Goal: Task Accomplishment & Management: Use online tool/utility

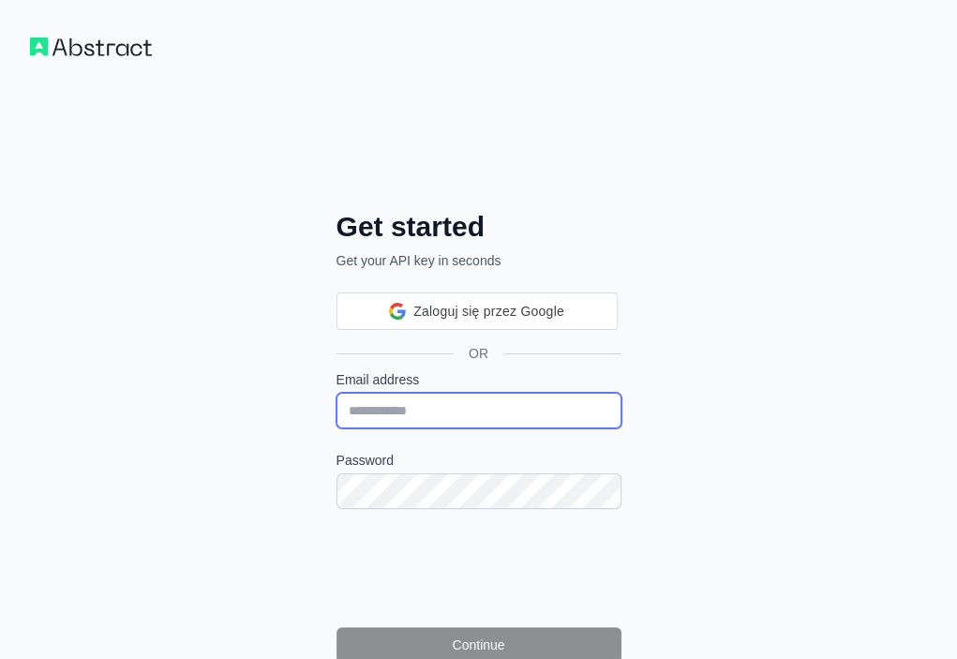
click at [336, 393] on input "Email address" at bounding box center [478, 411] width 285 height 36
paste input "**********"
type input "**********"
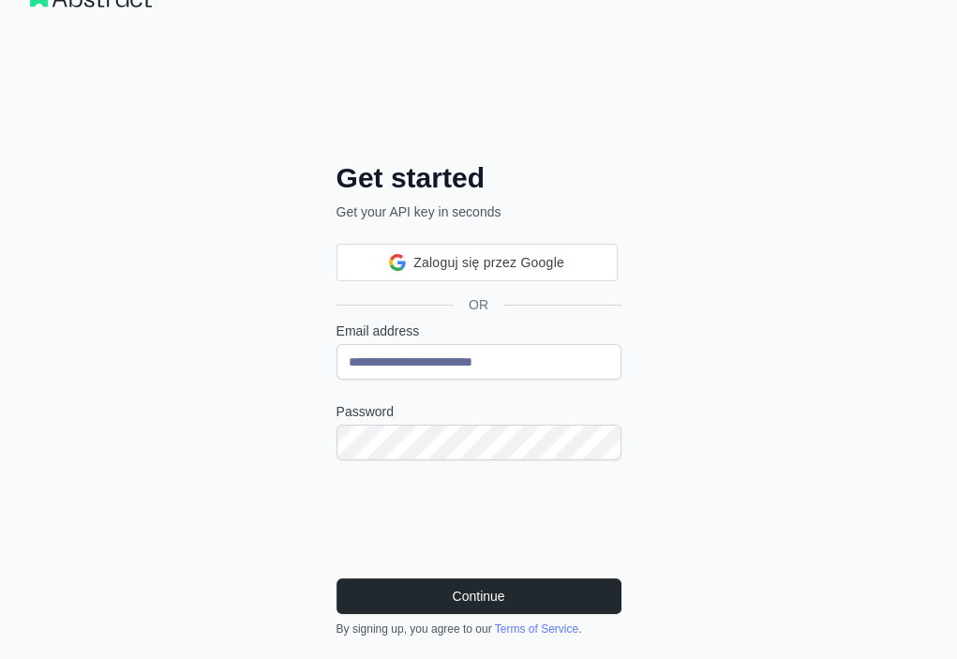
scroll to position [94, 0]
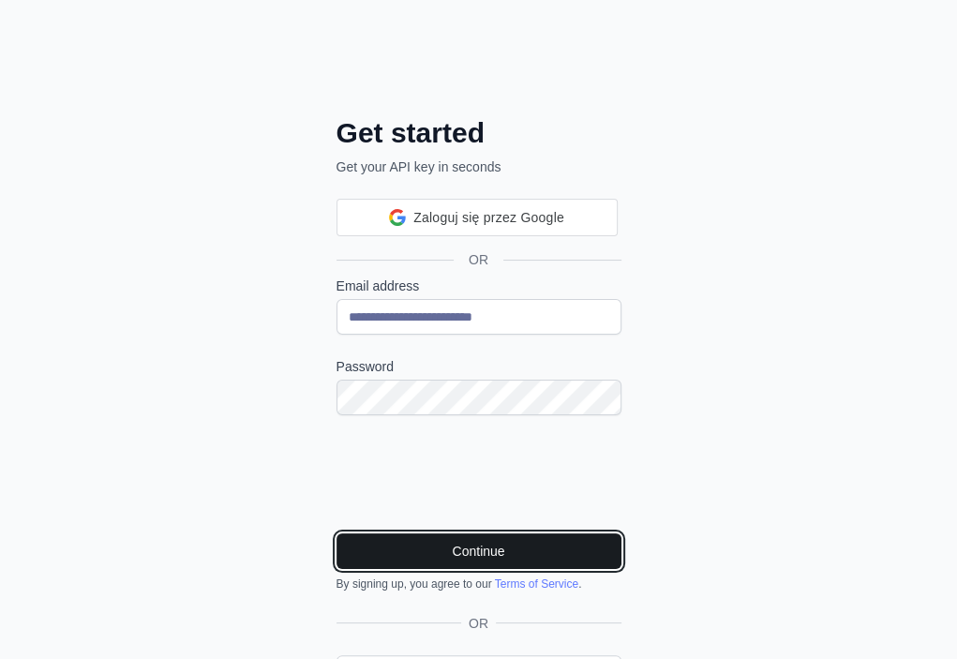
click at [336, 533] on button "Continue" at bounding box center [478, 551] width 285 height 36
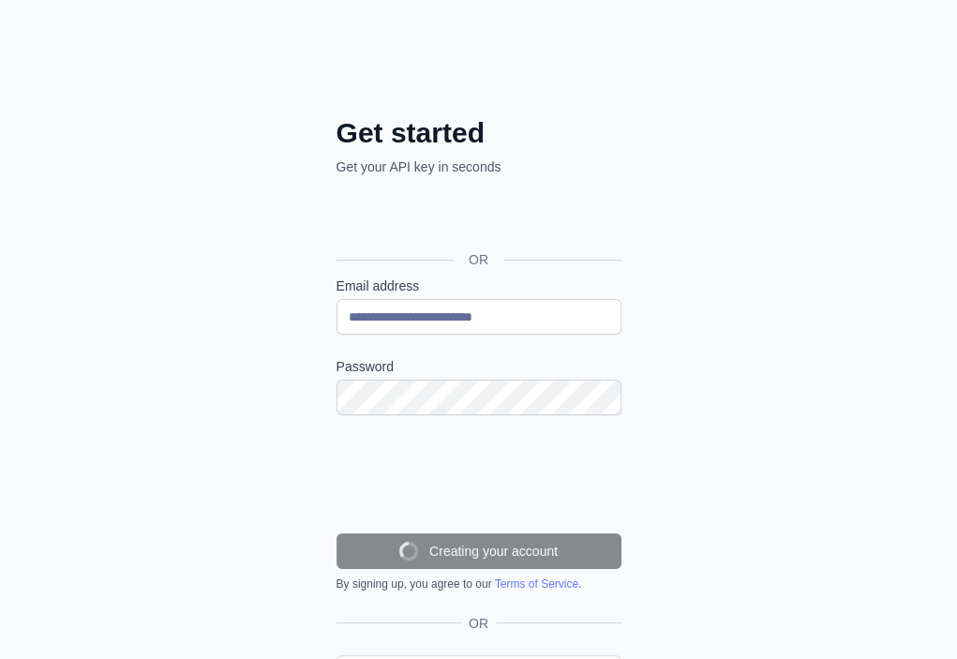
scroll to position [48, 0]
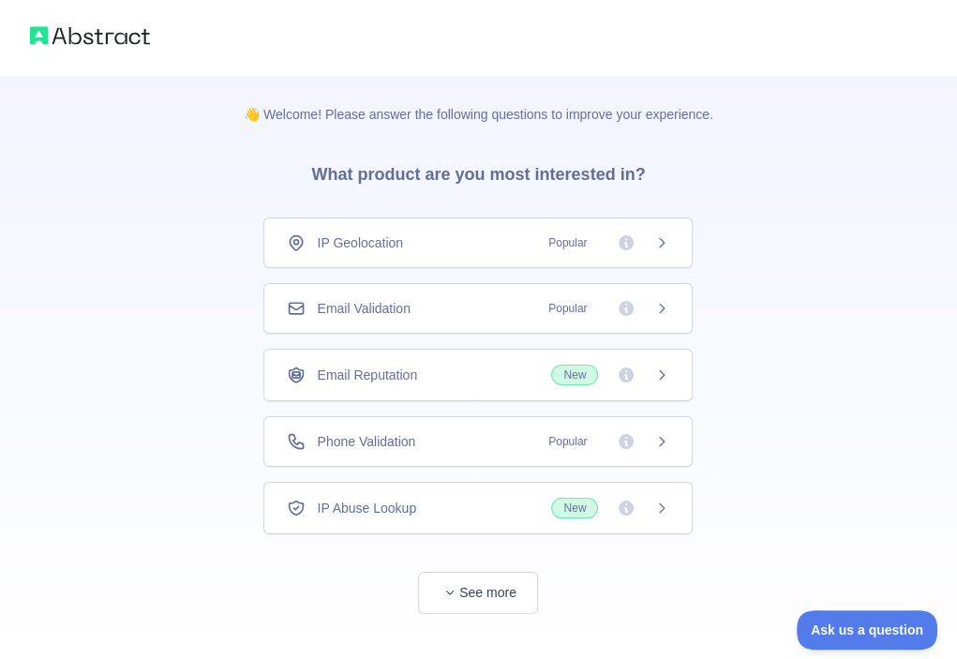
click at [412, 299] on div "Email Validation Popular" at bounding box center [478, 308] width 382 height 19
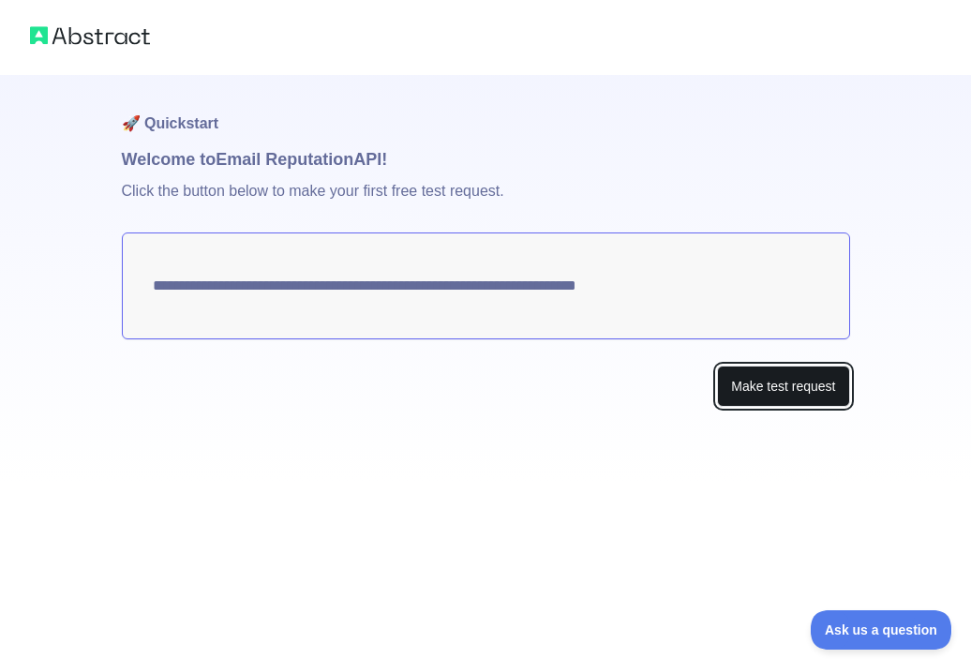
click at [799, 385] on button "Make test request" at bounding box center [783, 386] width 132 height 42
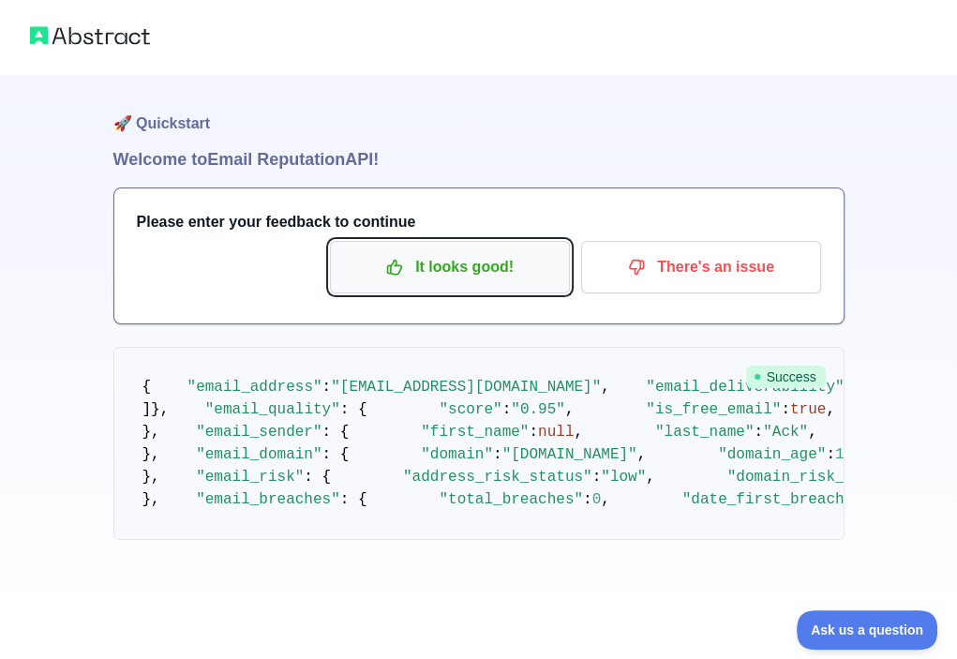
click at [420, 253] on p "It looks good!" at bounding box center [450, 267] width 212 height 32
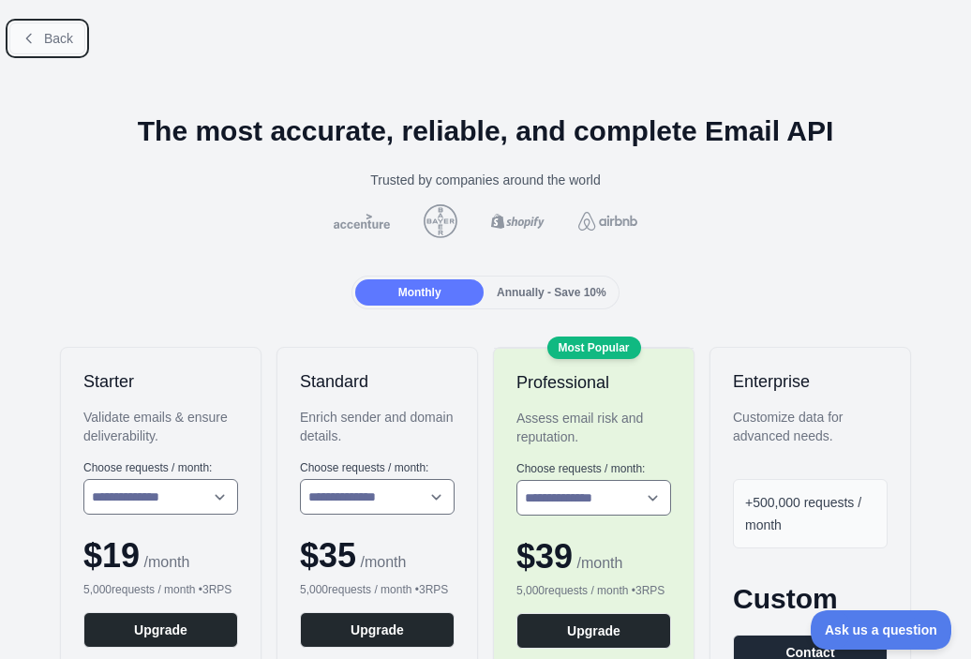
click at [59, 38] on span "Back" at bounding box center [58, 38] width 29 height 15
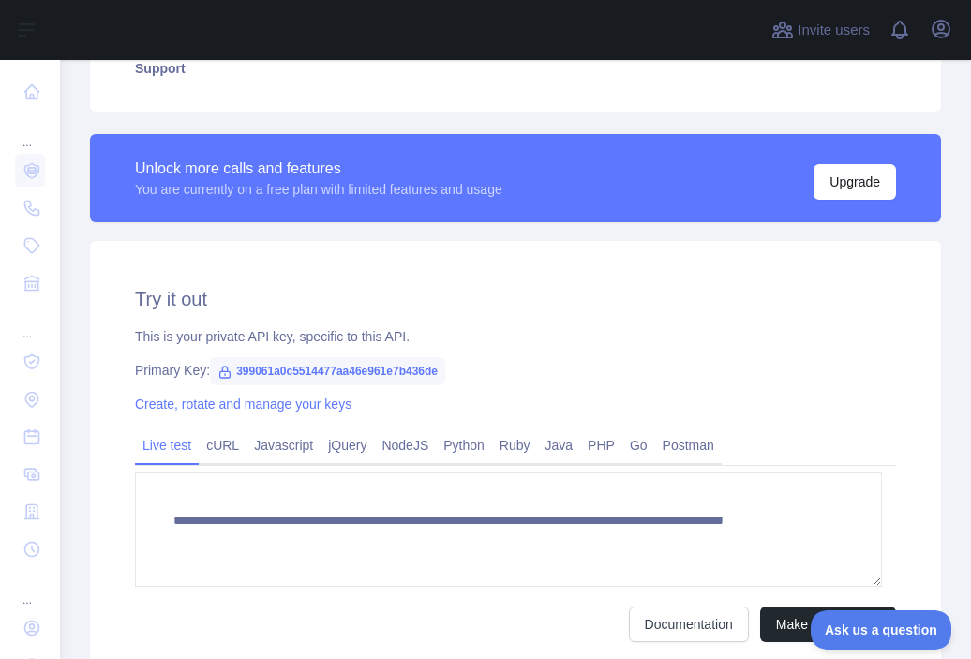
scroll to position [469, 0]
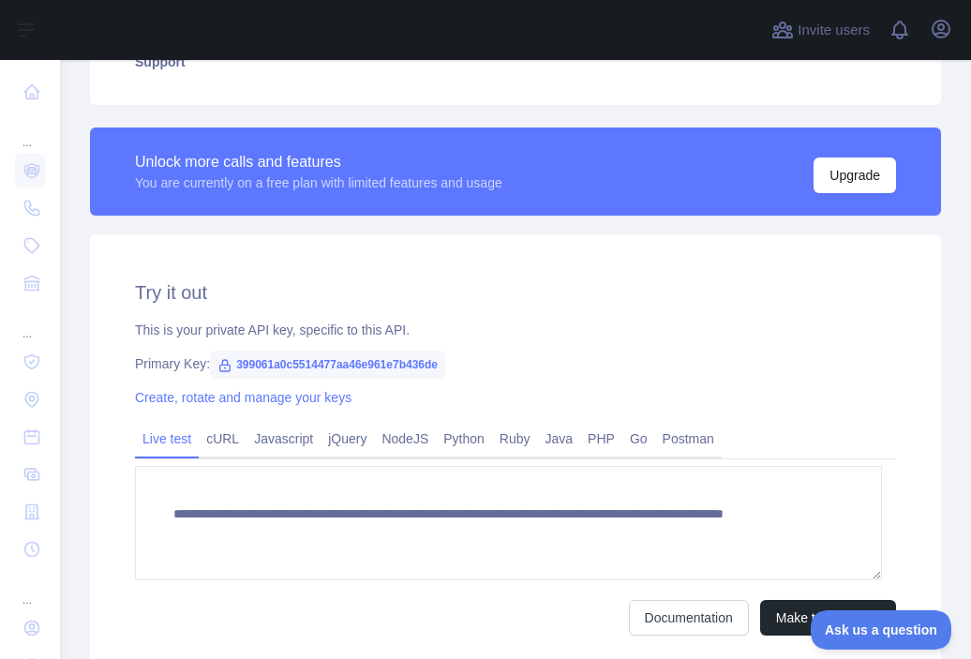
click at [371, 362] on span "399061a0c5514477aa46e961e7b436de" at bounding box center [327, 365] width 235 height 28
copy span "399061a0c5514477aa46e961e7b436de"
